Goal: Task Accomplishment & Management: Use online tool/utility

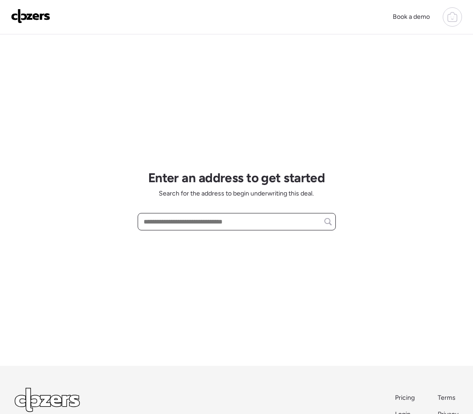
drag, startPoint x: 161, startPoint y: 216, endPoint x: 161, endPoint y: 203, distance: 12.8
click at [161, 203] on div "Enter an address to get started Search for the address to begin underwriting th…" at bounding box center [237, 199] width 198 height 331
paste input "**********"
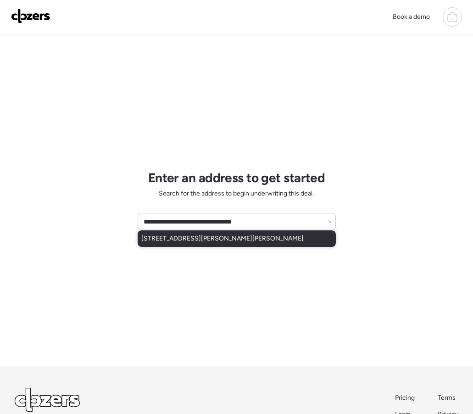
click at [171, 237] on span "1209 W Estrella Dr, Chandler, AZ, 85224" at bounding box center [222, 238] width 162 height 9
type input "**********"
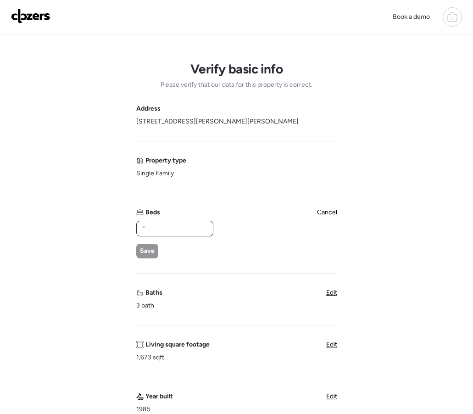
click at [162, 232] on input "text" at bounding box center [174, 228] width 69 height 13
type input "*"
click at [143, 248] on span "Save" at bounding box center [147, 250] width 15 height 9
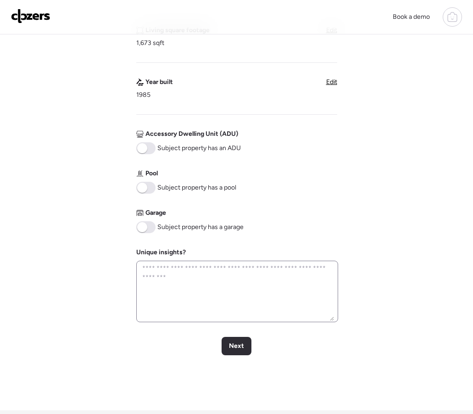
scroll to position [287, 0]
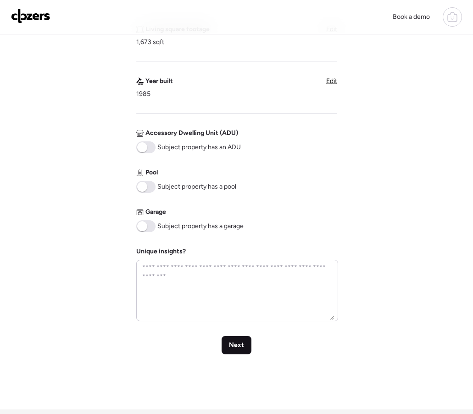
click at [225, 339] on div "Next" at bounding box center [237, 345] width 30 height 18
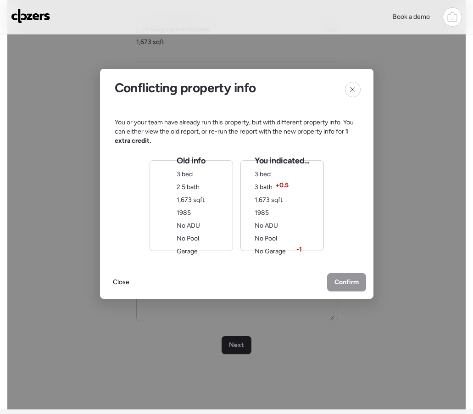
click at [201, 213] on div "Old info 3 bed 2.5 bath 1,673 sqft 1985 No ADU No Pool Garage" at bounding box center [191, 205] width 28 height 101
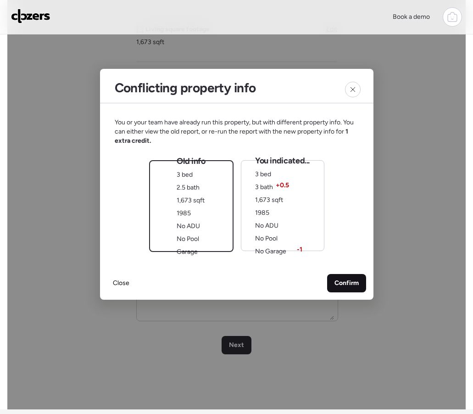
click at [337, 279] on span "Confirm" at bounding box center [346, 283] width 24 height 9
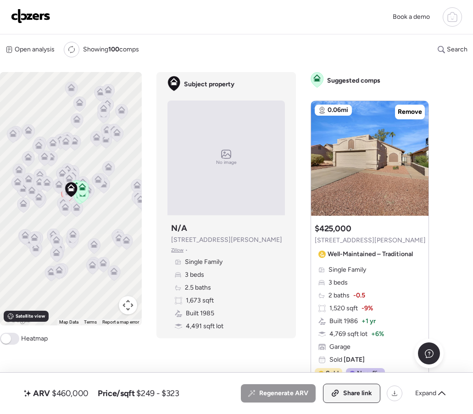
click at [342, 398] on div "Share link" at bounding box center [351, 393] width 56 height 18
click at [27, 12] on img at bounding box center [30, 16] width 39 height 15
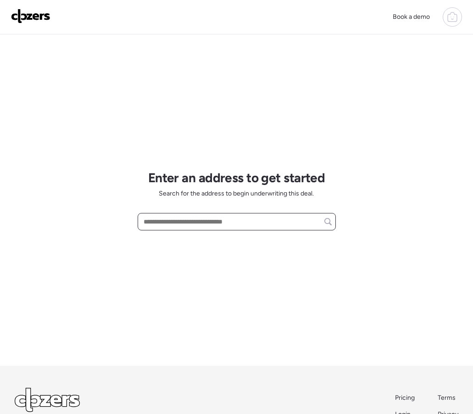
click at [157, 224] on input "text" at bounding box center [237, 221] width 190 height 13
paste input "**********"
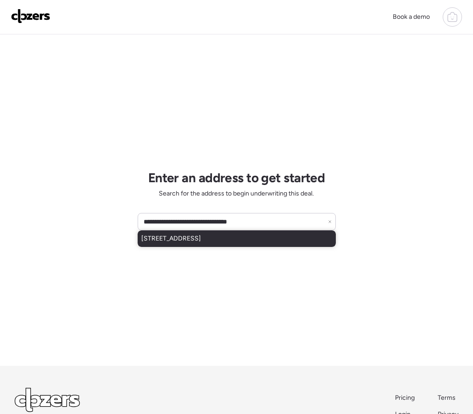
click at [195, 237] on span "20351 N 259th Ave, Buckeye, AZ, 85396" at bounding box center [171, 238] width 60 height 9
type input "**********"
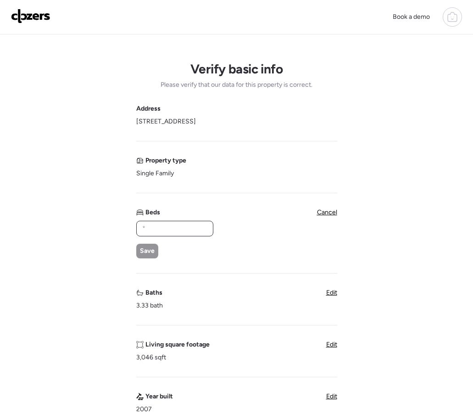
click at [165, 232] on input "text" at bounding box center [174, 228] width 69 height 13
type input "*"
click at [332, 296] on span "Edit" at bounding box center [331, 293] width 11 height 8
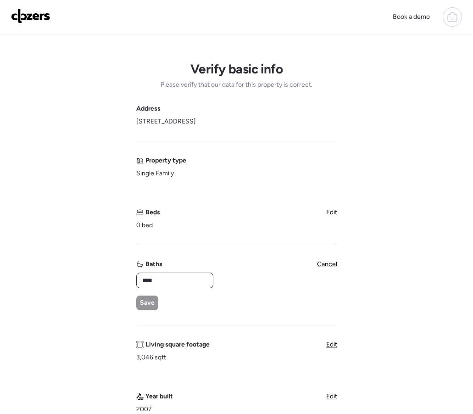
click at [164, 283] on input "****" at bounding box center [174, 280] width 69 height 13
type input "*"
click at [145, 296] on div "Save" at bounding box center [147, 302] width 22 height 15
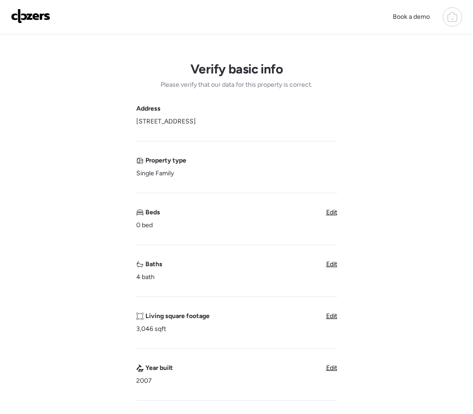
click at [329, 216] on span "Edit" at bounding box center [331, 212] width 11 height 8
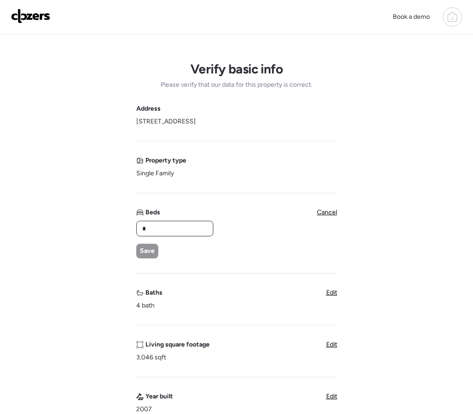
click at [169, 231] on input "*" at bounding box center [174, 228] width 69 height 13
type input "*"
click at [146, 253] on span "Save" at bounding box center [147, 250] width 15 height 9
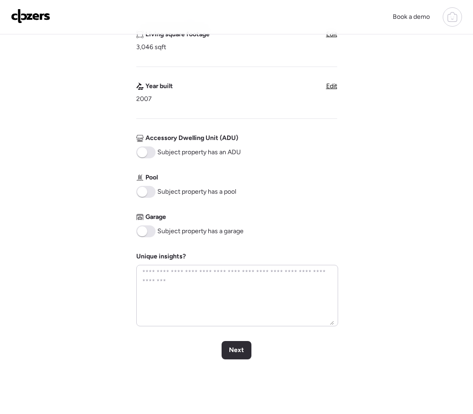
scroll to position [289, 0]
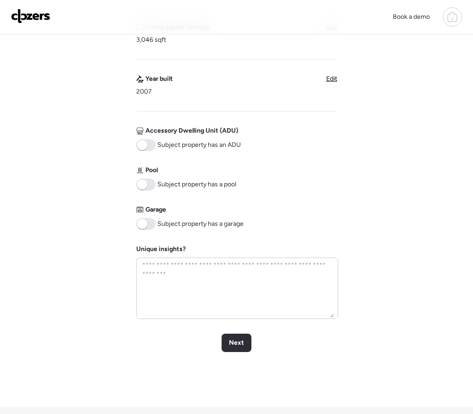
click at [141, 221] on span at bounding box center [142, 224] width 10 height 10
click at [227, 339] on div "Next" at bounding box center [237, 343] width 30 height 18
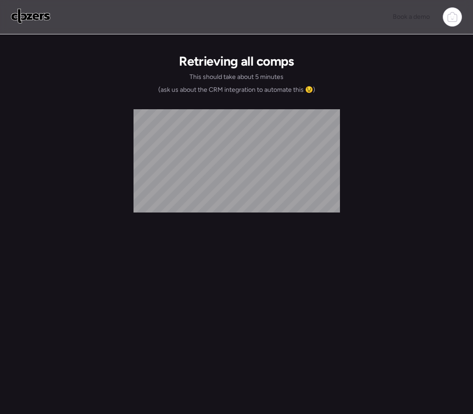
scroll to position [0, 0]
